Goal: Task Accomplishment & Management: Manage account settings

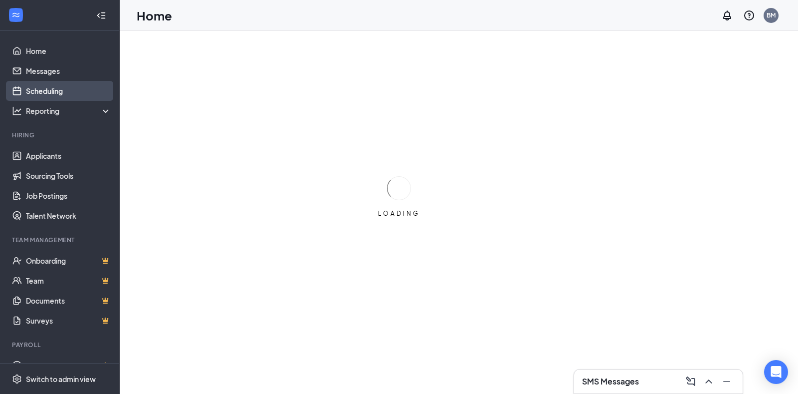
click at [31, 90] on link "Scheduling" at bounding box center [68, 91] width 85 height 20
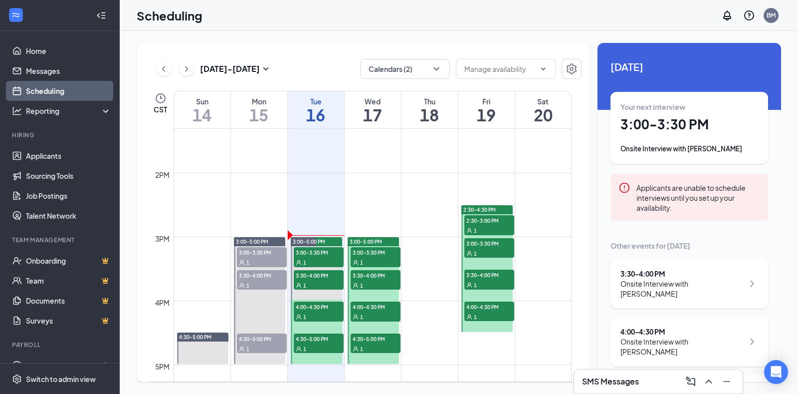
scroll to position [854, 0]
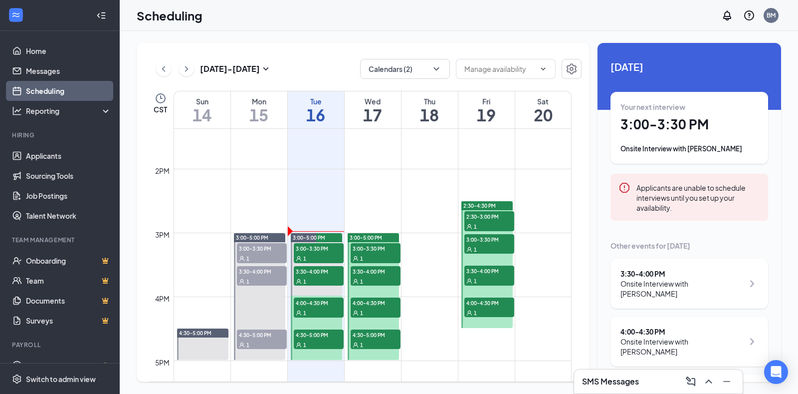
click at [319, 251] on link "3:00-5:00 PM 3:00-3:30 PM 1 3:30-4:00 PM 1 4:00-4:30 PM 1 4:30-5:00 PM 1" at bounding box center [316, 295] width 54 height 127
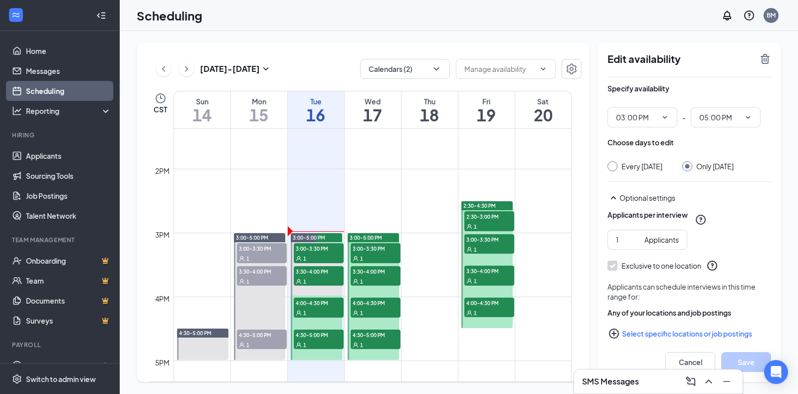
click at [411, 195] on td at bounding box center [373, 193] width 398 height 16
click at [317, 251] on link "3:00-5:00 PM 3:00-3:30 PM 1 3:30-4:00 PM 1 4:00-4:30 PM 1 4:30-5:00 PM 1" at bounding box center [316, 295] width 54 height 127
click at [691, 356] on button "Cancel" at bounding box center [691, 362] width 50 height 20
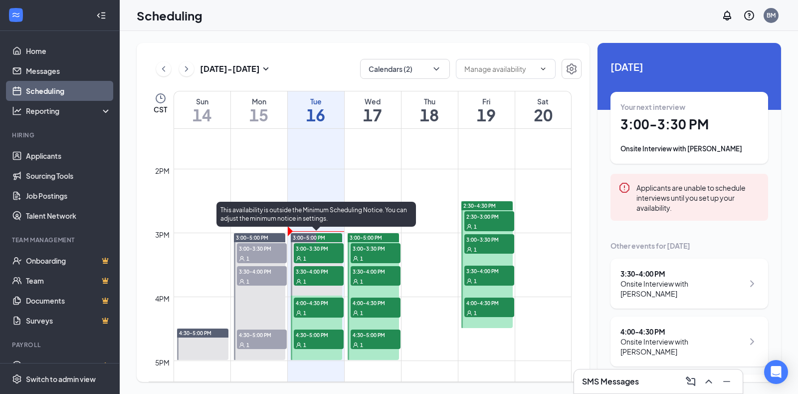
click at [332, 254] on div "1" at bounding box center [319, 258] width 50 height 10
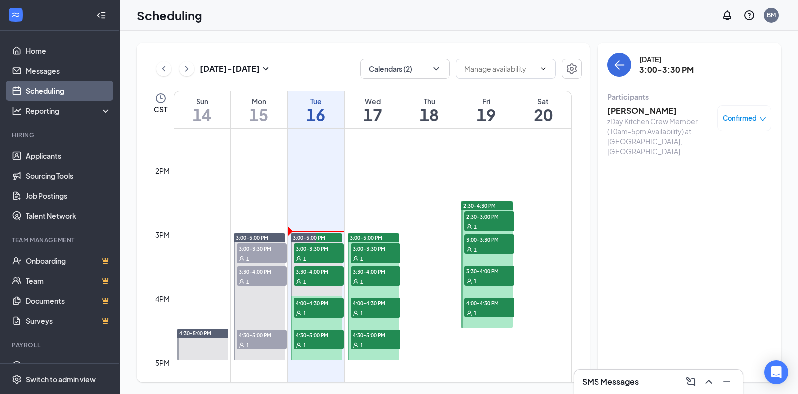
click at [651, 105] on h3 "[PERSON_NAME]" at bounding box center [660, 110] width 105 height 11
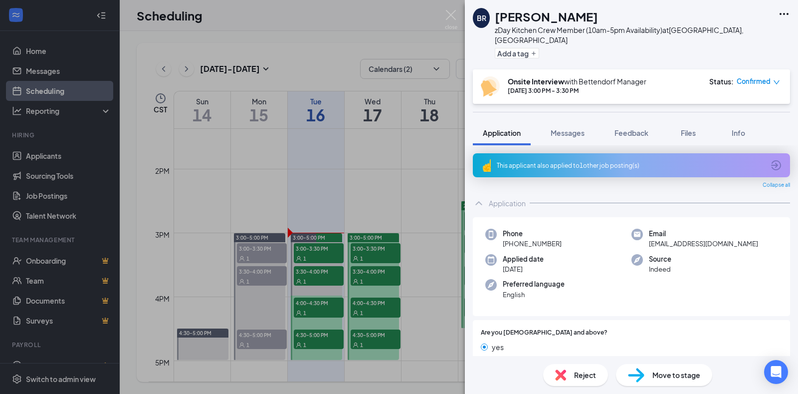
click at [783, 12] on icon "Ellipses" at bounding box center [784, 14] width 12 height 12
click at [721, 36] on link "View full application" at bounding box center [730, 36] width 108 height 10
click at [460, 18] on div "BR [PERSON_NAME] zDay Kitchen Crew Member (10am-5pm Availability) at [GEOGRAPHI…" at bounding box center [399, 197] width 798 height 394
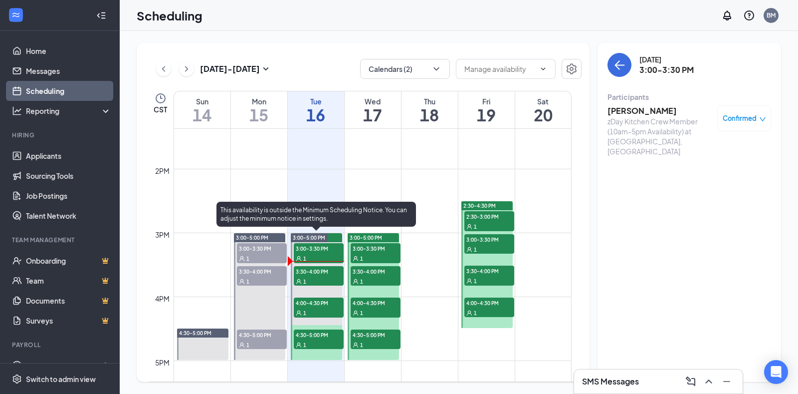
click at [308, 276] on div "1" at bounding box center [319, 281] width 50 height 10
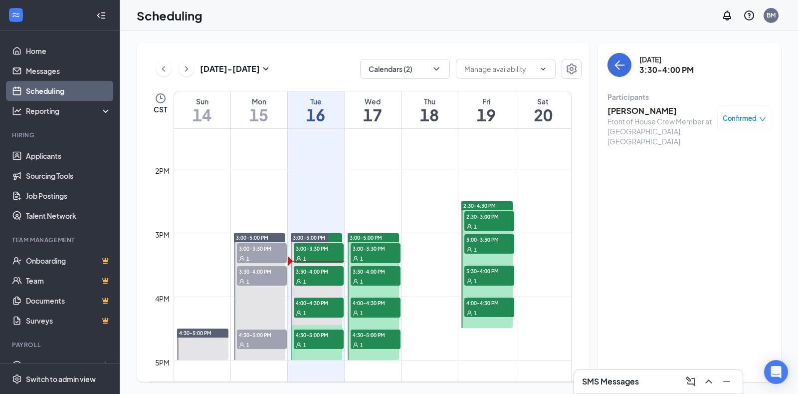
click at [631, 112] on h3 "[PERSON_NAME]" at bounding box center [660, 110] width 105 height 11
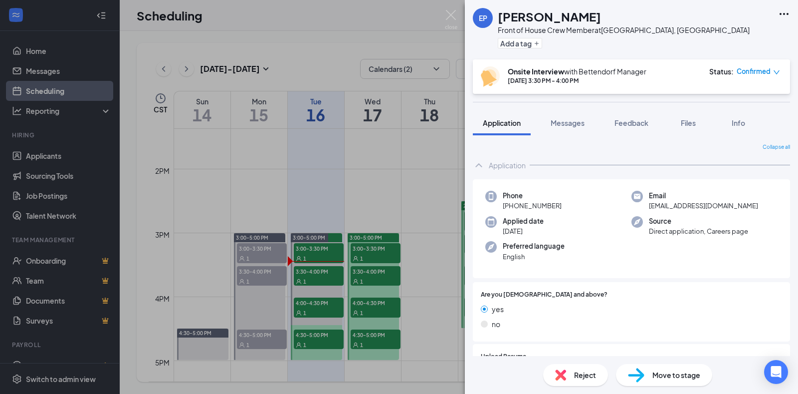
click at [784, 12] on icon "Ellipses" at bounding box center [784, 14] width 12 height 12
click at [738, 31] on link "View full application" at bounding box center [730, 36] width 108 height 10
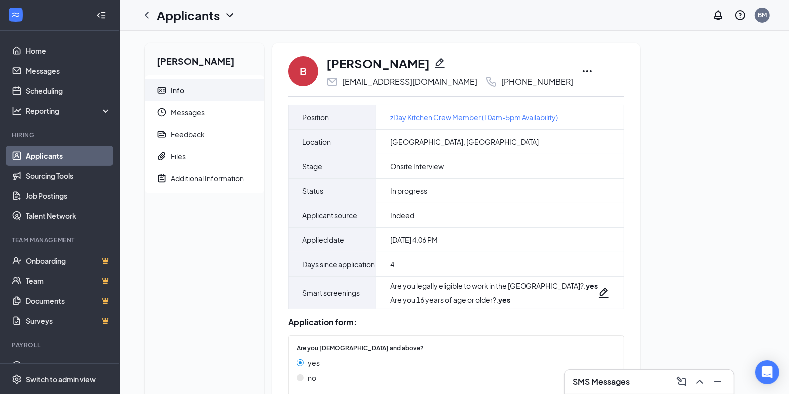
click at [583, 71] on icon "Ellipses" at bounding box center [587, 71] width 9 height 2
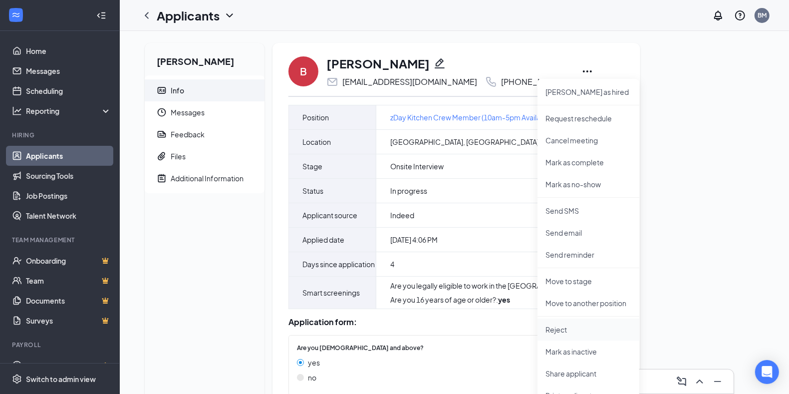
scroll to position [48, 0]
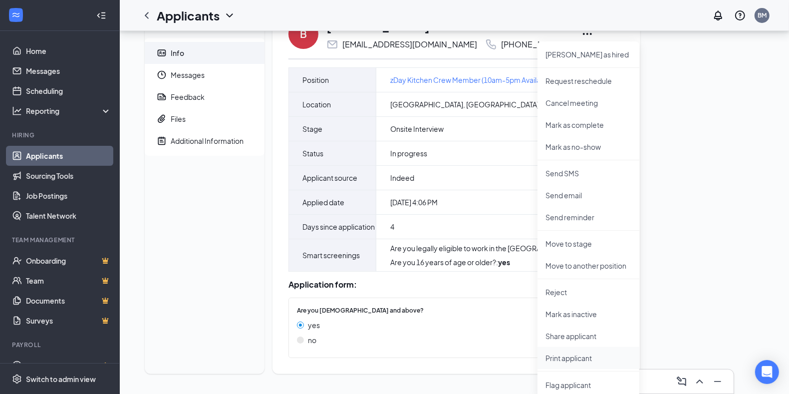
click at [572, 353] on p "Print applicant" at bounding box center [588, 358] width 86 height 10
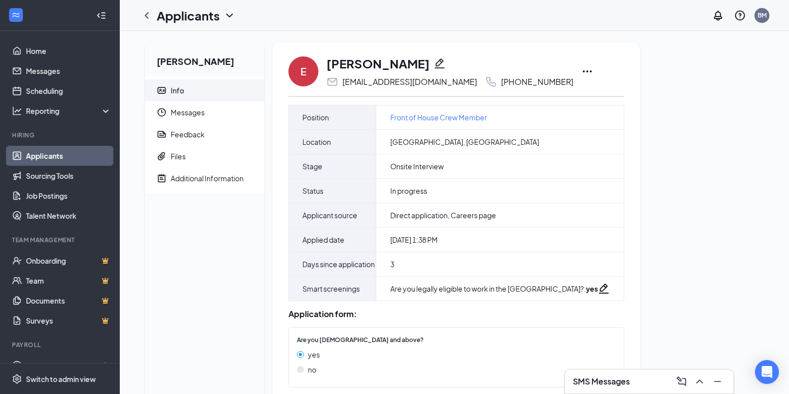
click at [647, 191] on div "Ella Perry Info Messages Feedback Files Additional Information E Ella Perry eve…" at bounding box center [454, 227] width 635 height 368
click at [583, 72] on icon "Ellipses" at bounding box center [587, 71] width 9 height 2
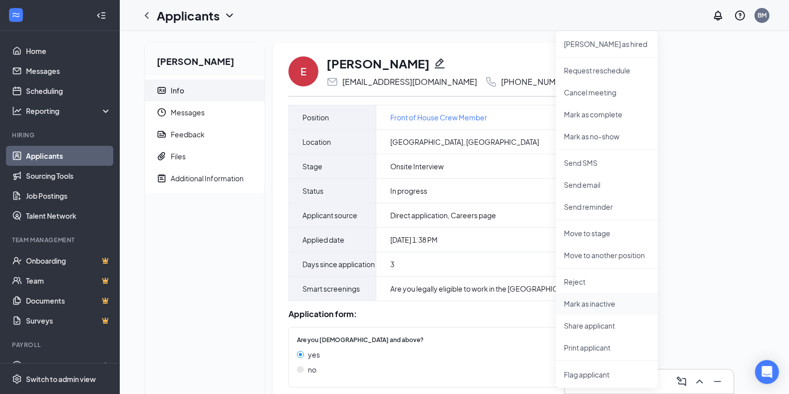
scroll to position [40, 0]
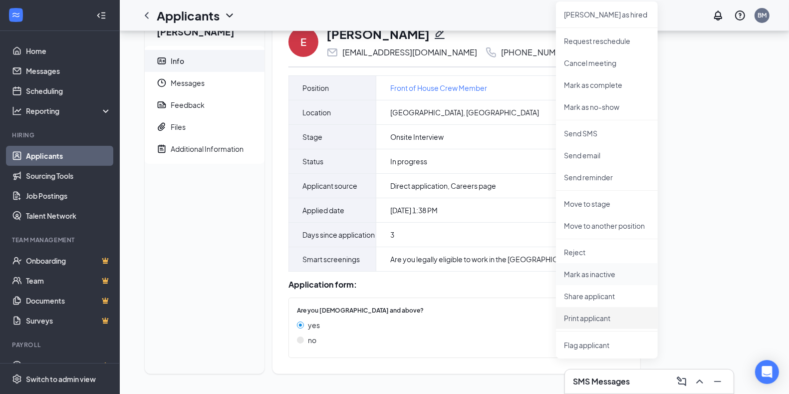
click at [588, 313] on p "Print applicant" at bounding box center [607, 318] width 86 height 10
